Goal: Navigation & Orientation: Find specific page/section

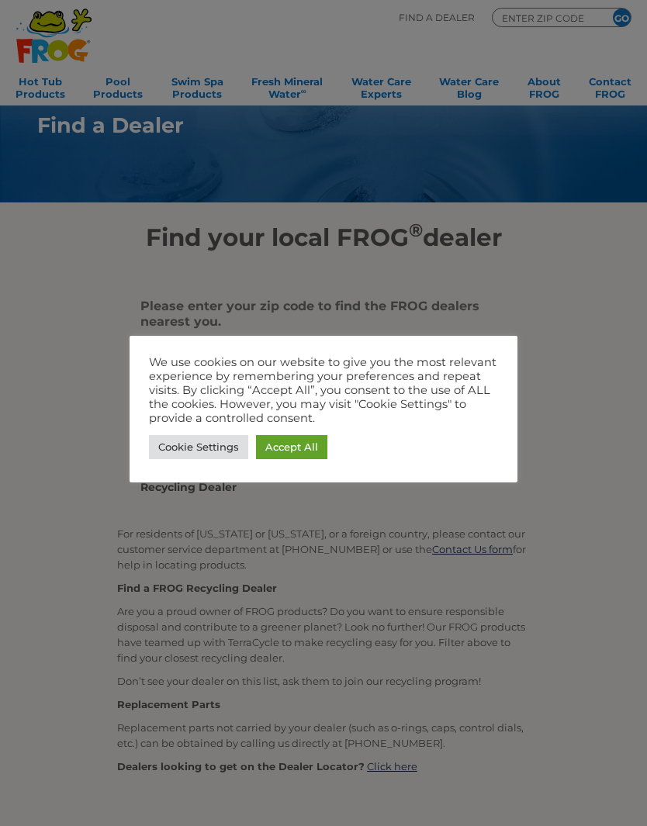
click at [181, 450] on link "Cookie Settings" at bounding box center [198, 447] width 99 height 24
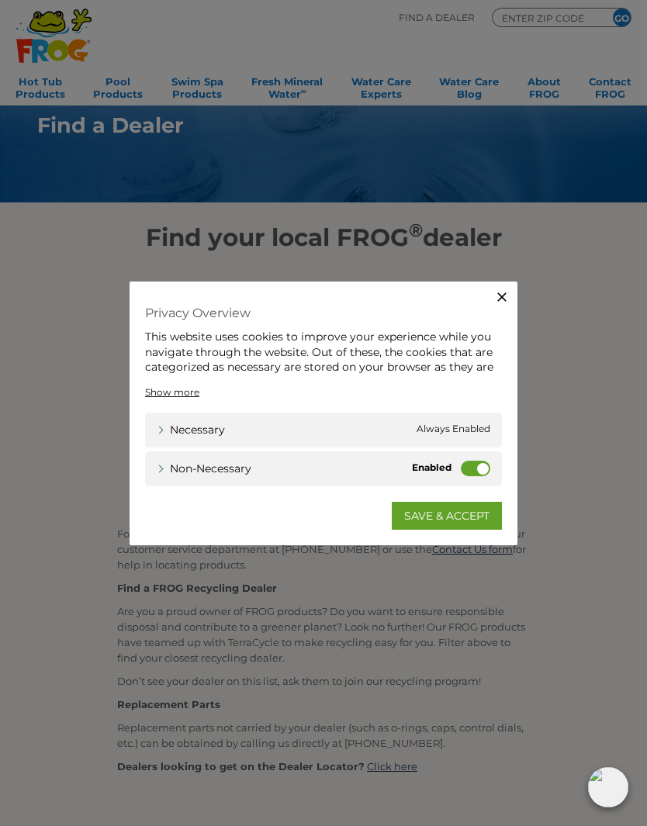
click at [482, 470] on label "Non-necessary" at bounding box center [475, 469] width 29 height 16
click at [0, 0] on input "Non-necessary" at bounding box center [0, 0] width 0 height 0
click at [493, 304] on button "Close" at bounding box center [501, 297] width 31 height 31
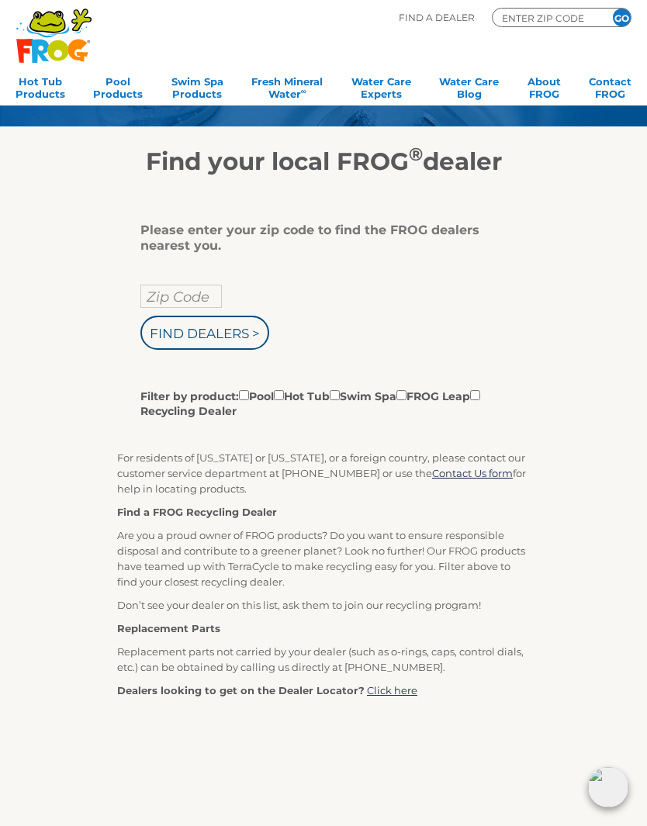
scroll to position [74, 0]
click at [541, 20] on input "ENTER ZIP CODE" at bounding box center [546, 18] width 93 height 14
type input "ENTER ZIP CODE"
click at [188, 303] on input "Zip Code" at bounding box center [180, 297] width 81 height 23
type input "ENTER ZIP CODE"
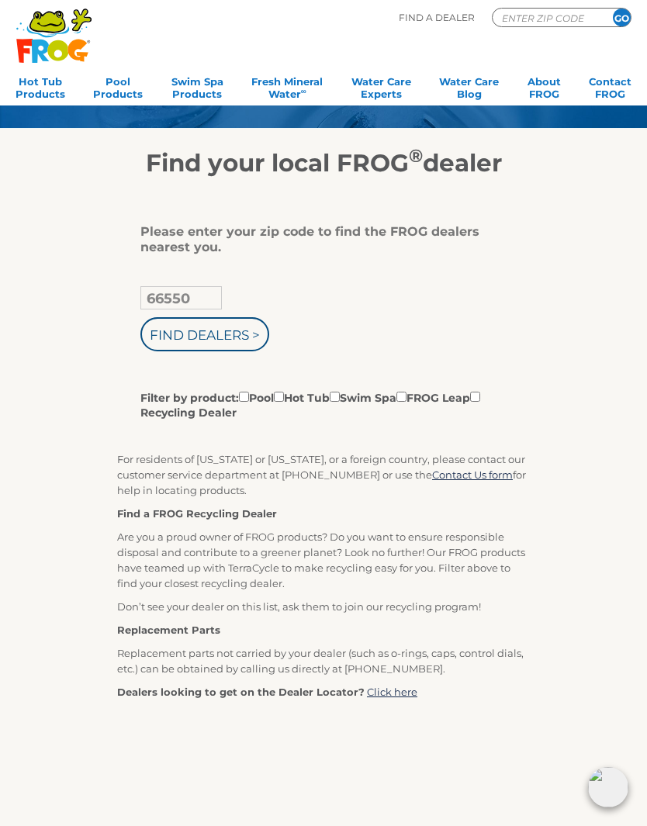
type input "66550"
click at [240, 340] on input "Find Dealers >" at bounding box center [204, 334] width 129 height 34
